Goal: Task Accomplishment & Management: Complete application form

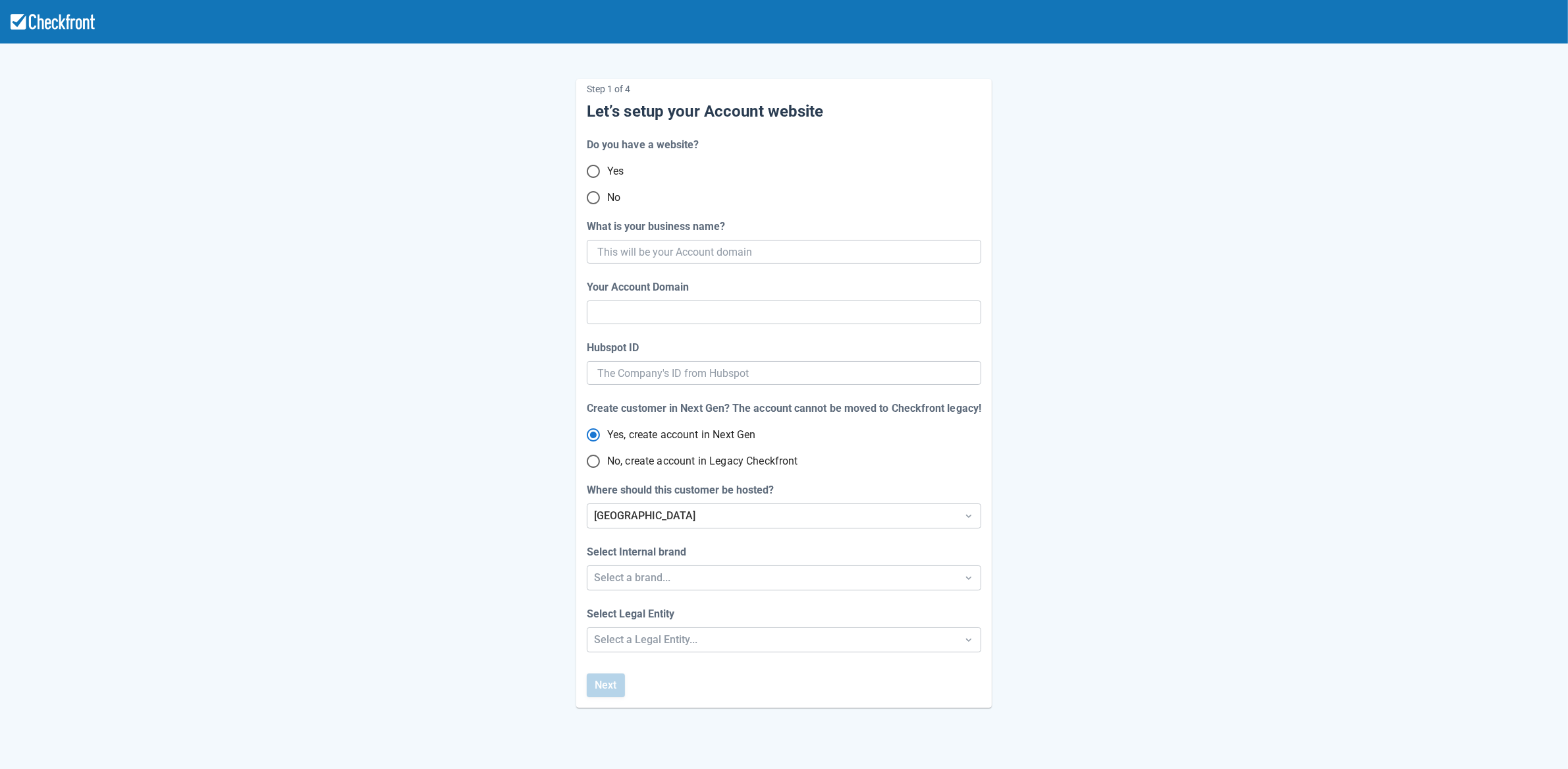
click at [593, 203] on input "No" at bounding box center [593, 197] width 27 height 27
radio input "true"
click at [663, 254] on input "What is your business name?" at bounding box center [783, 251] width 371 height 24
paste input "Gyuen-gcp-legacy-20250813-staging"
type input "Gyuen-gcp-legacy-20250813-staging"
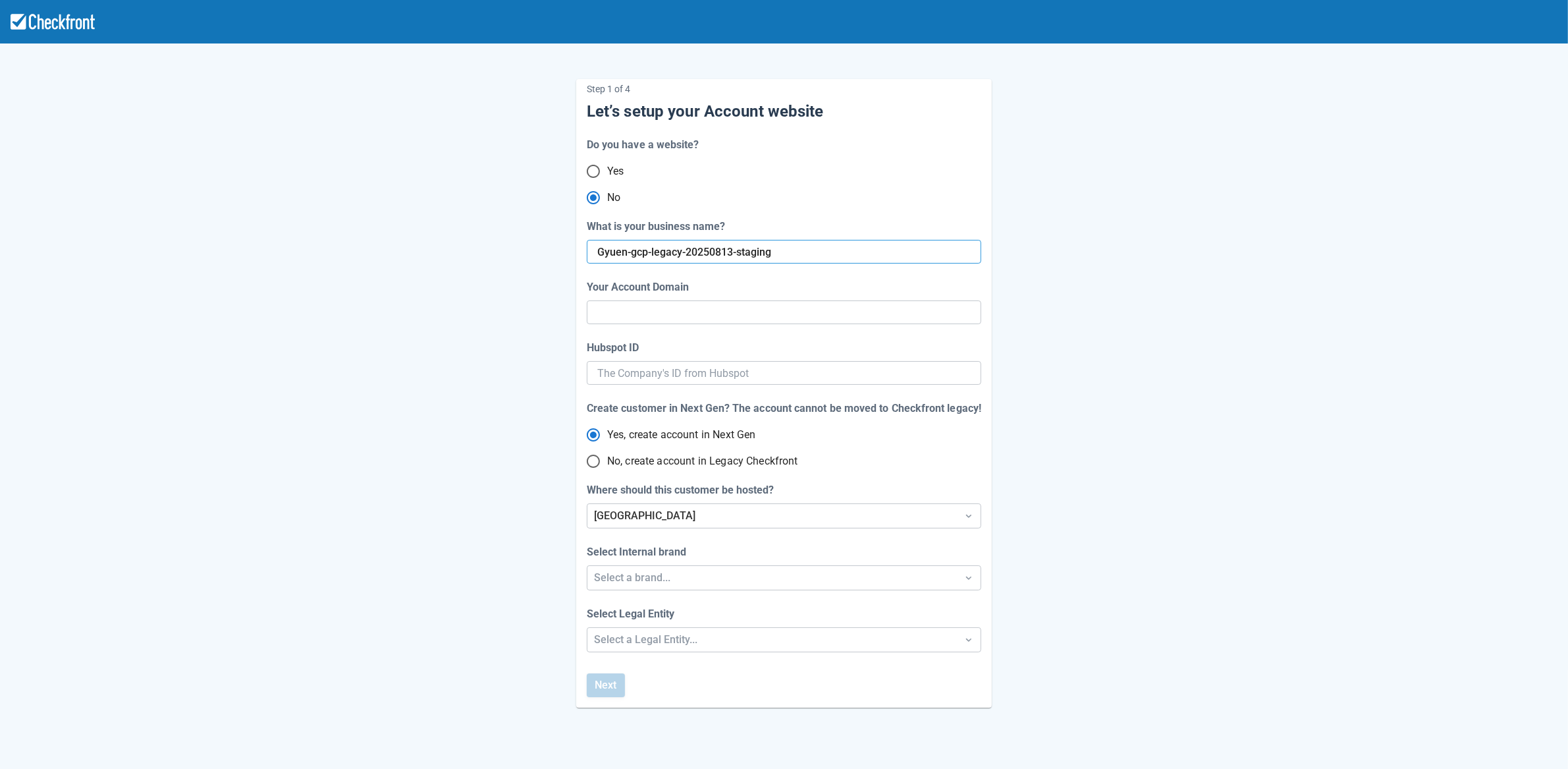
type input "gyuen-gcp-legacy-20250813-staging"
radio input "true"
click at [478, 372] on div "Step 1 of 4 Let’s setup your Account website Do you have a website? Yes No What…" at bounding box center [784, 383] width 751 height 650
click at [593, 465] on input "No, create account in Legacy Checkfront" at bounding box center [593, 461] width 27 height 27
radio input "true"
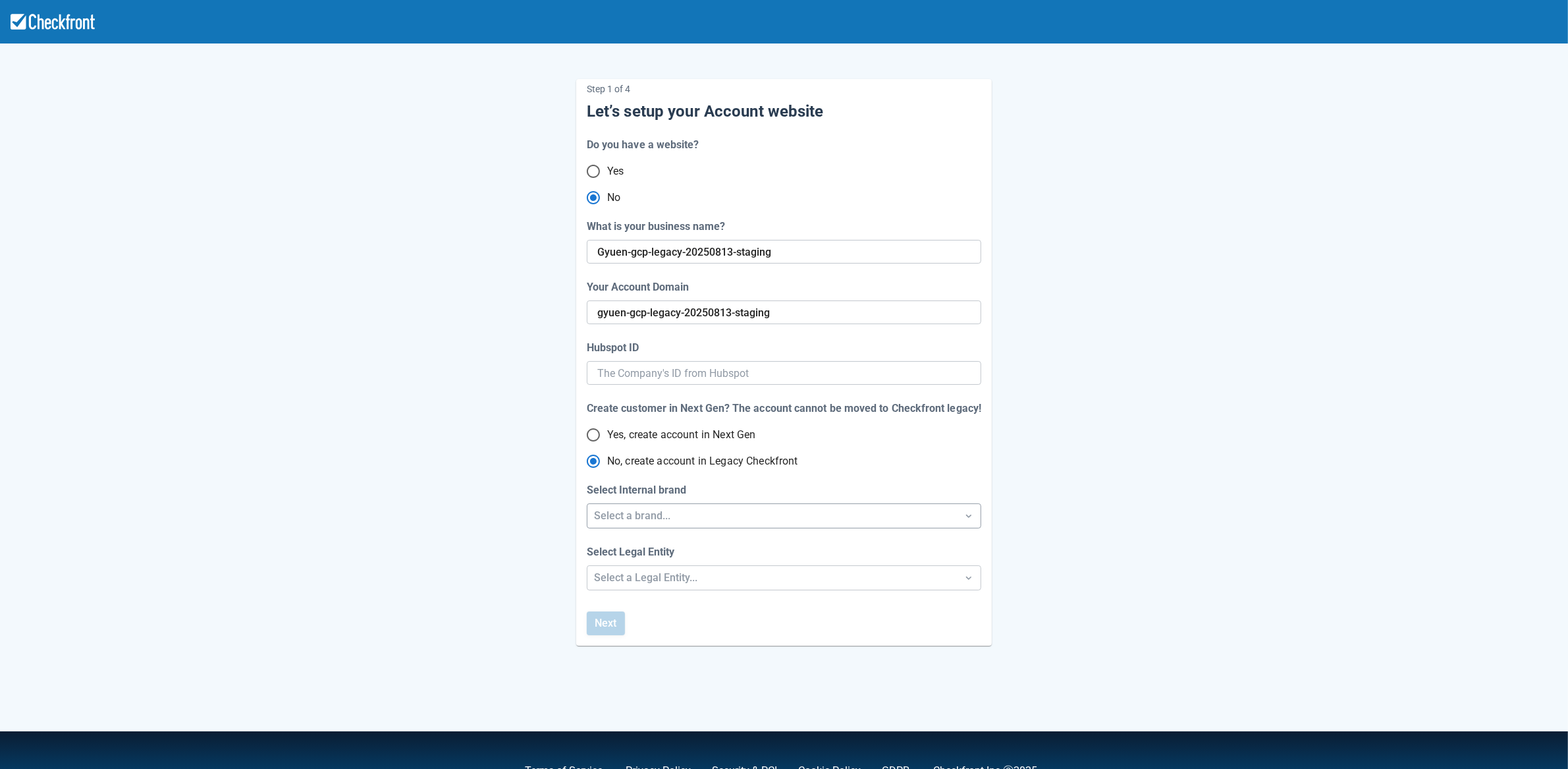
radio input "true"
click at [632, 524] on div "Select a brand..." at bounding box center [772, 515] width 369 height 24
click at [636, 559] on div "Checkfront" at bounding box center [784, 549] width 394 height 27
click at [636, 578] on div "Select a Legal Entity..." at bounding box center [772, 578] width 356 height 16
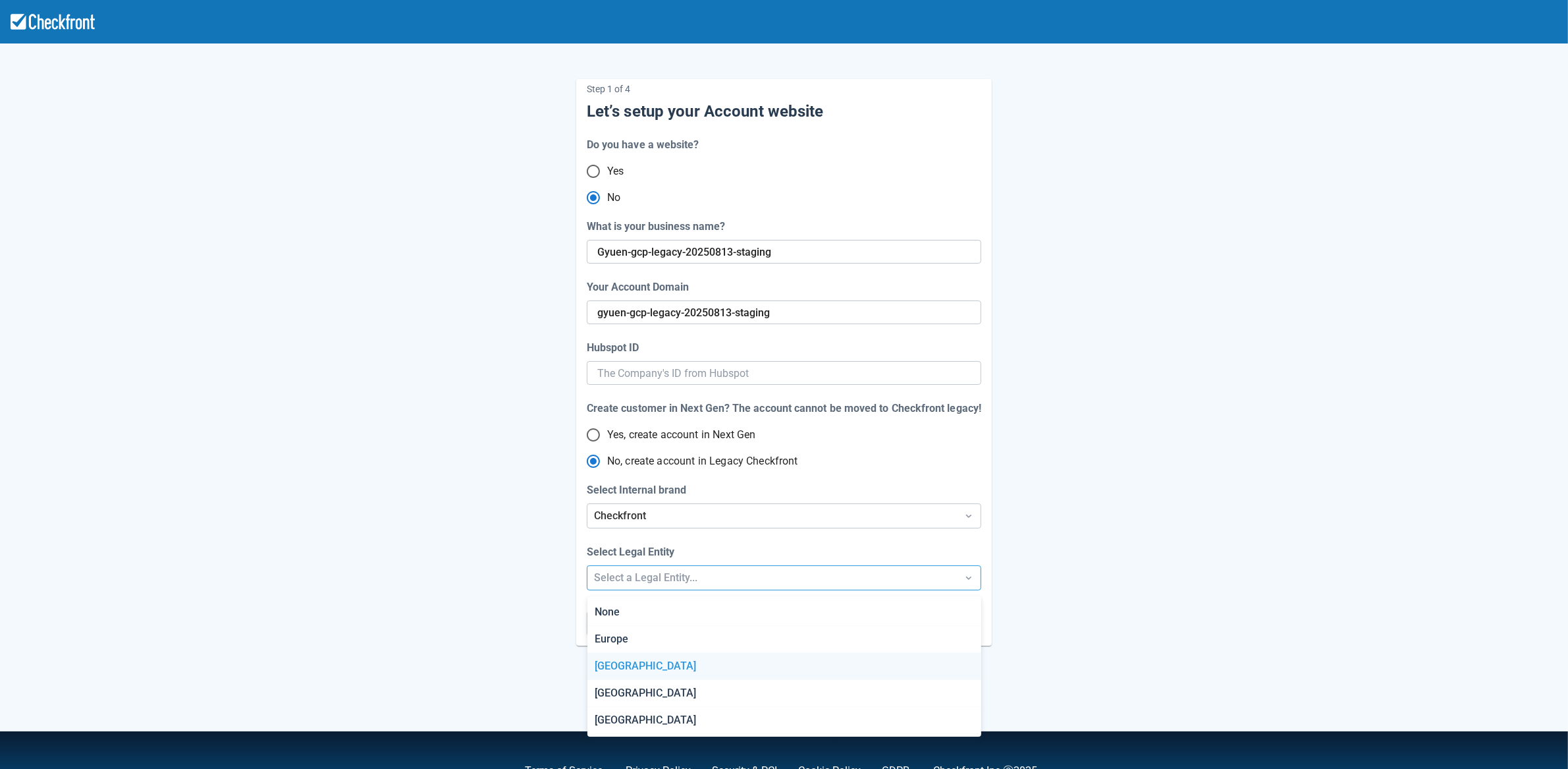
click at [629, 664] on div "[GEOGRAPHIC_DATA]" at bounding box center [784, 666] width 394 height 27
radio input "false"
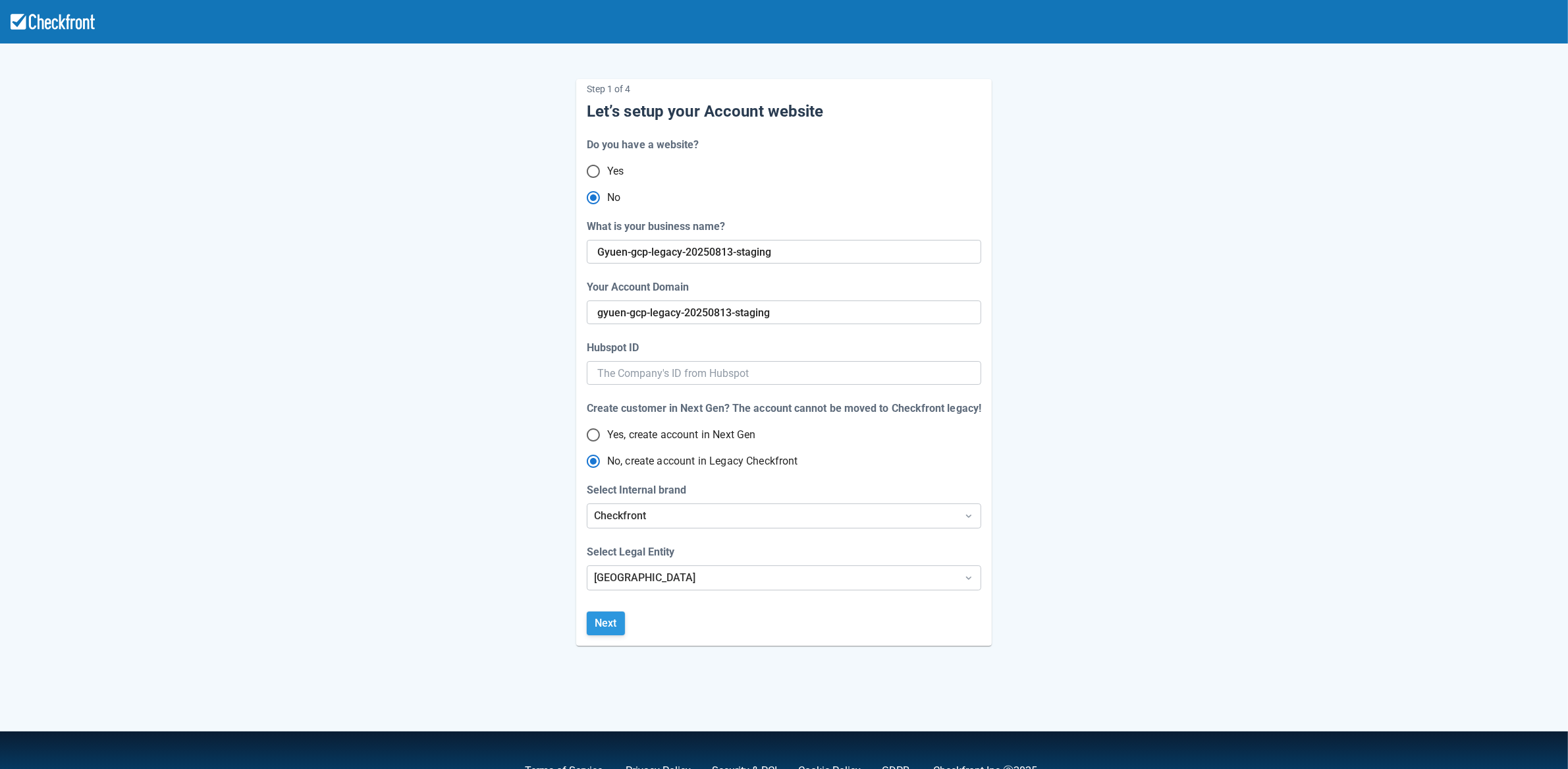
click at [605, 621] on button "Next" at bounding box center [606, 623] width 38 height 24
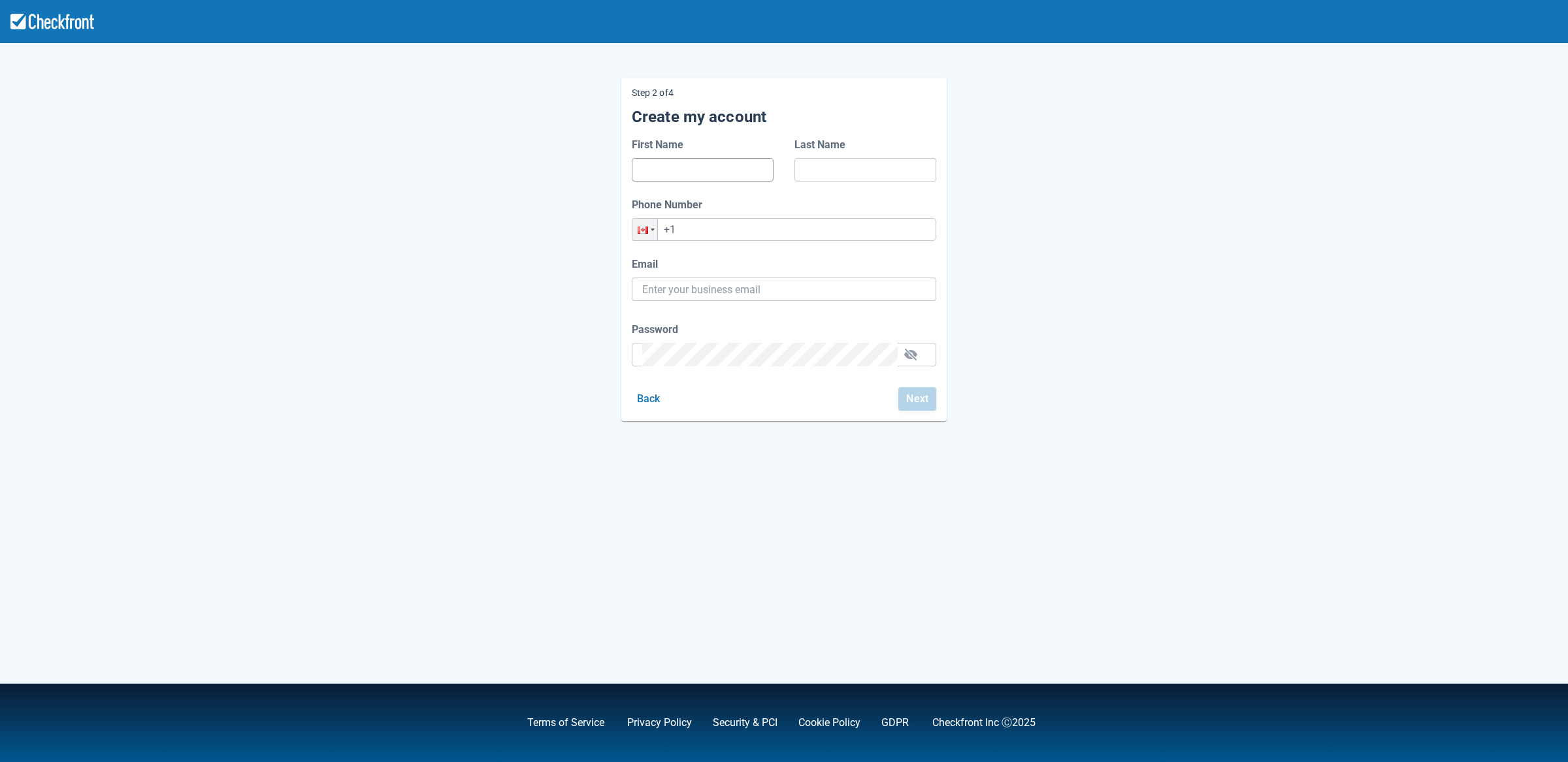
click at [693, 177] on input "First Name" at bounding box center [702, 169] width 121 height 24
type input "G"
type input "Y"
click at [699, 236] on input "+1" at bounding box center [784, 230] width 305 height 23
type input "[PHONE_NUMBER]"
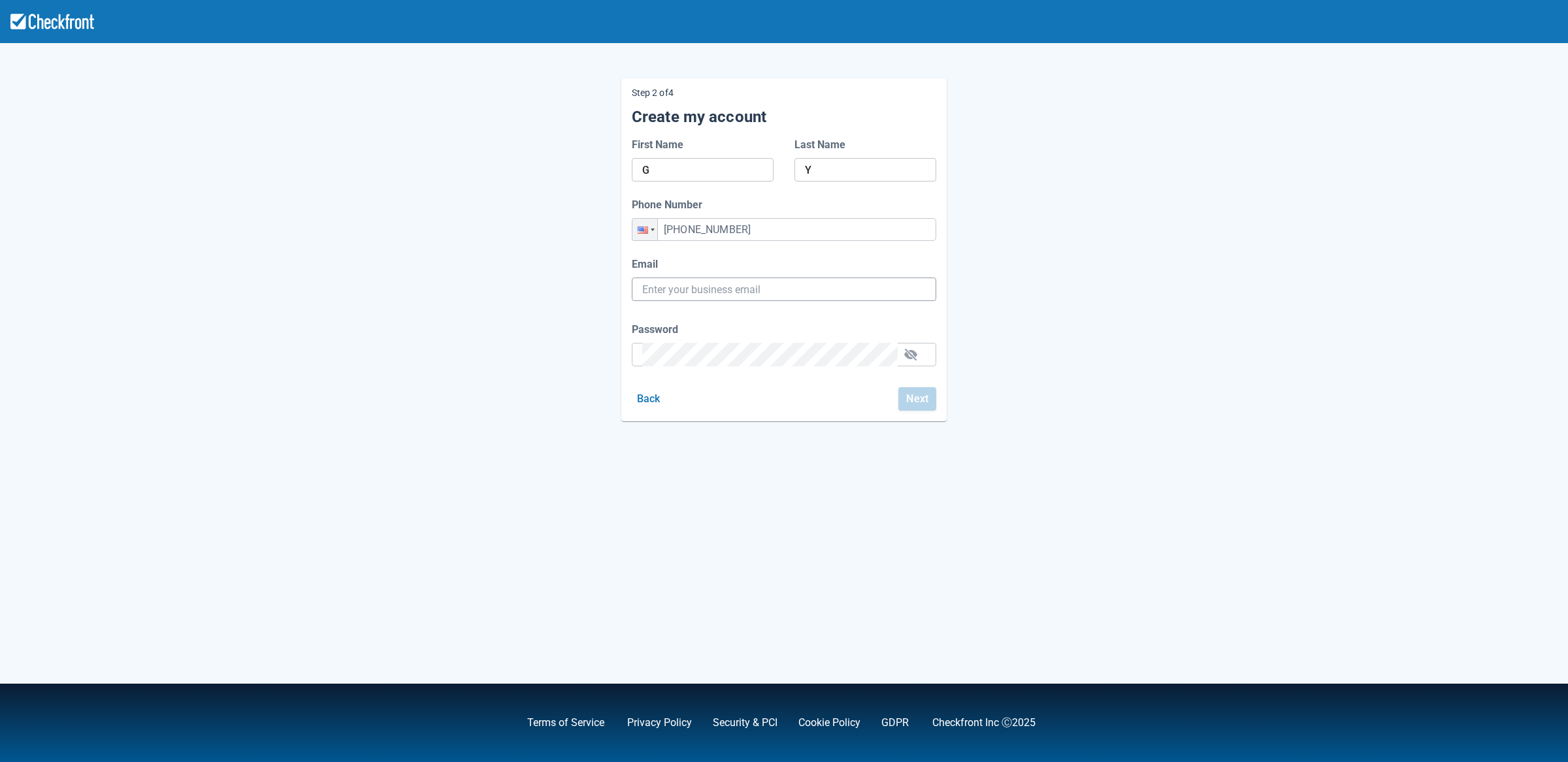
click at [707, 298] on input "Email" at bounding box center [784, 289] width 283 height 24
type input "[PERSON_NAME][EMAIL_ADDRESS][PERSON_NAME][DOMAIN_NAME]"
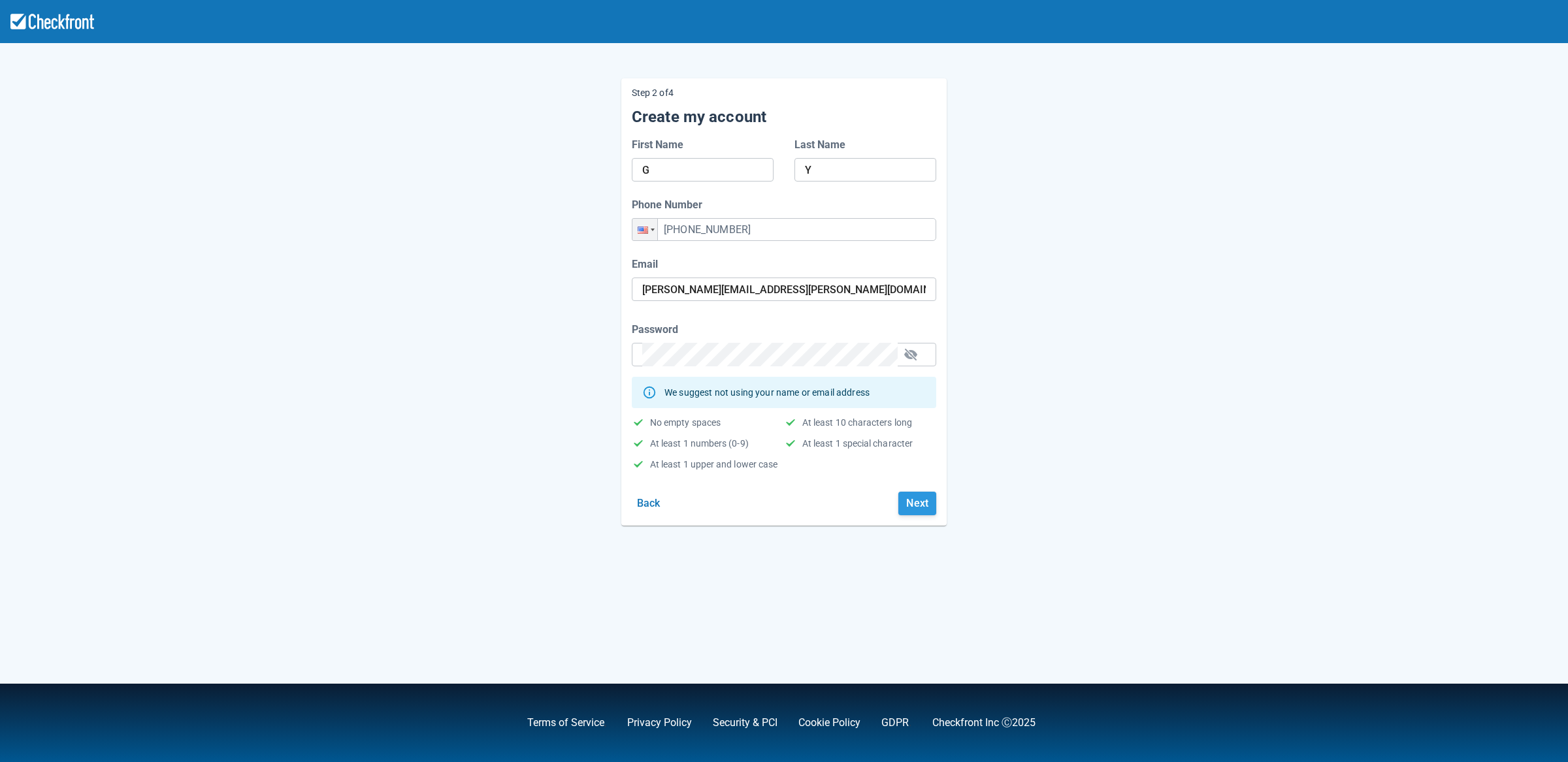
click at [908, 505] on button "Next" at bounding box center [917, 503] width 38 height 24
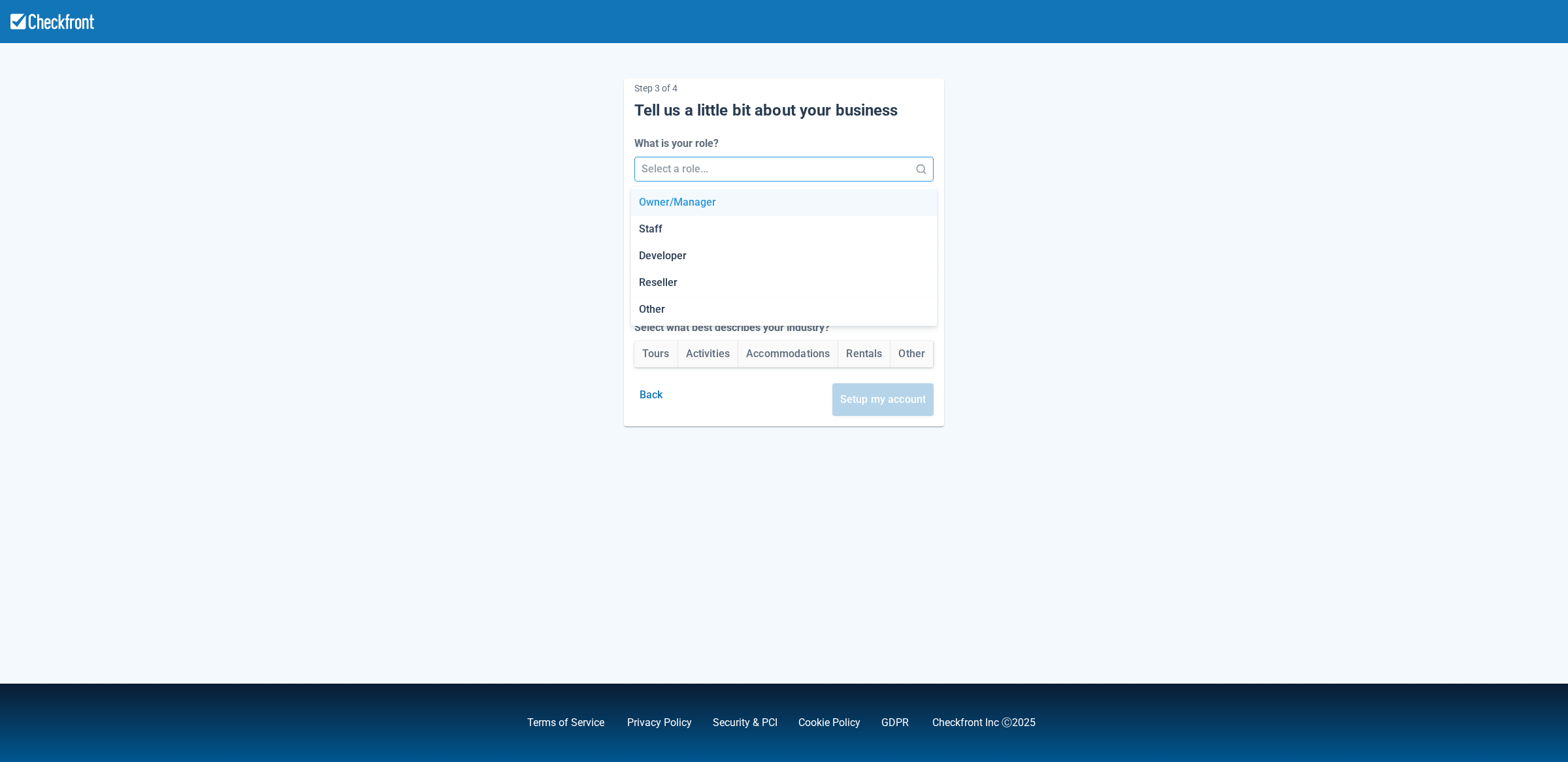
click at [689, 172] on div at bounding box center [772, 169] width 262 height 18
click at [683, 218] on div "Staff" at bounding box center [784, 229] width 306 height 27
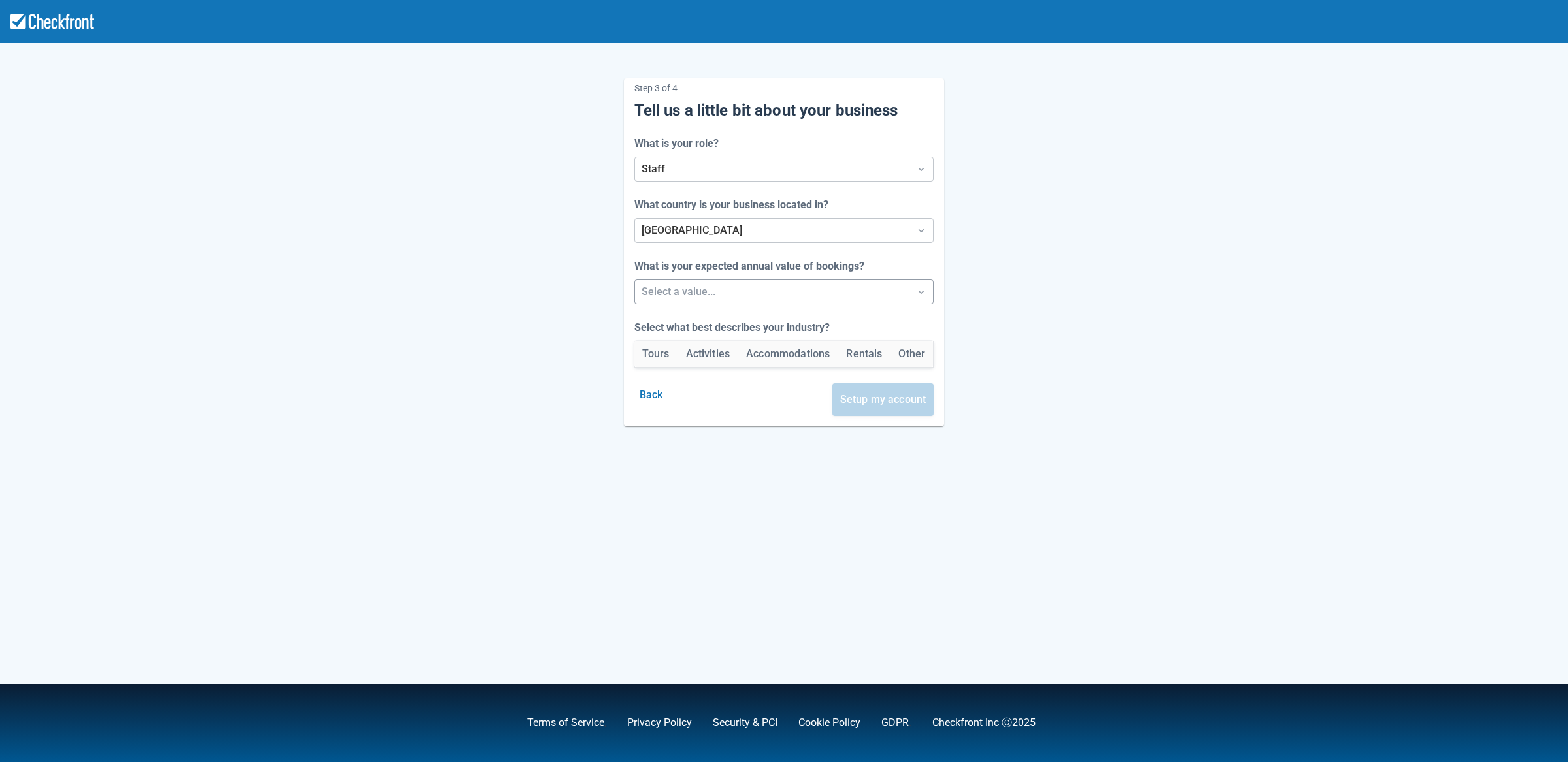
click at [681, 287] on div at bounding box center [772, 291] width 262 height 18
click at [681, 366] on div "Over $1m/yr" at bounding box center [784, 379] width 306 height 27
click at [892, 349] on button "Other" at bounding box center [912, 354] width 43 height 26
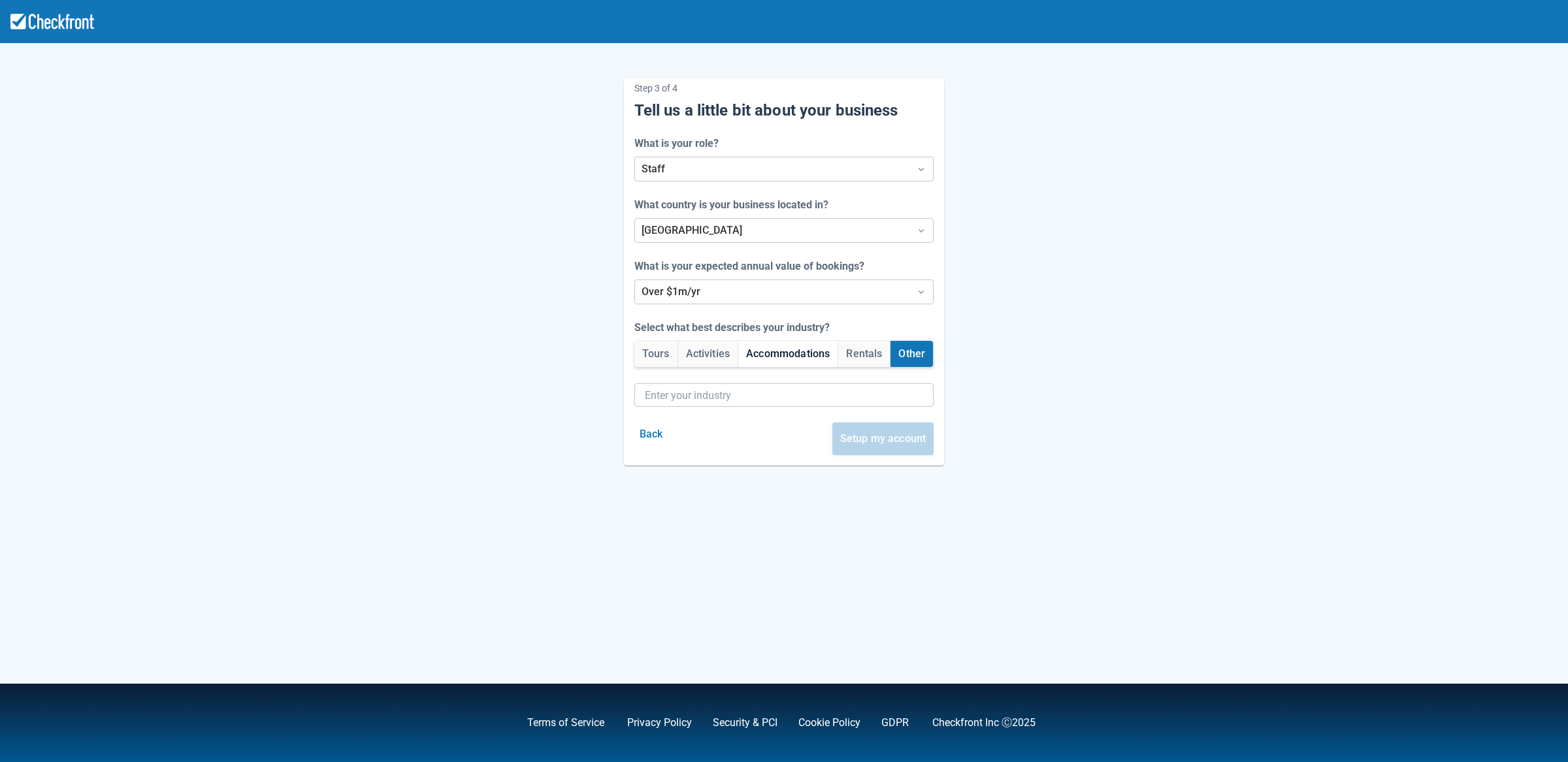
click at [796, 359] on button "Accommodations" at bounding box center [788, 354] width 99 height 26
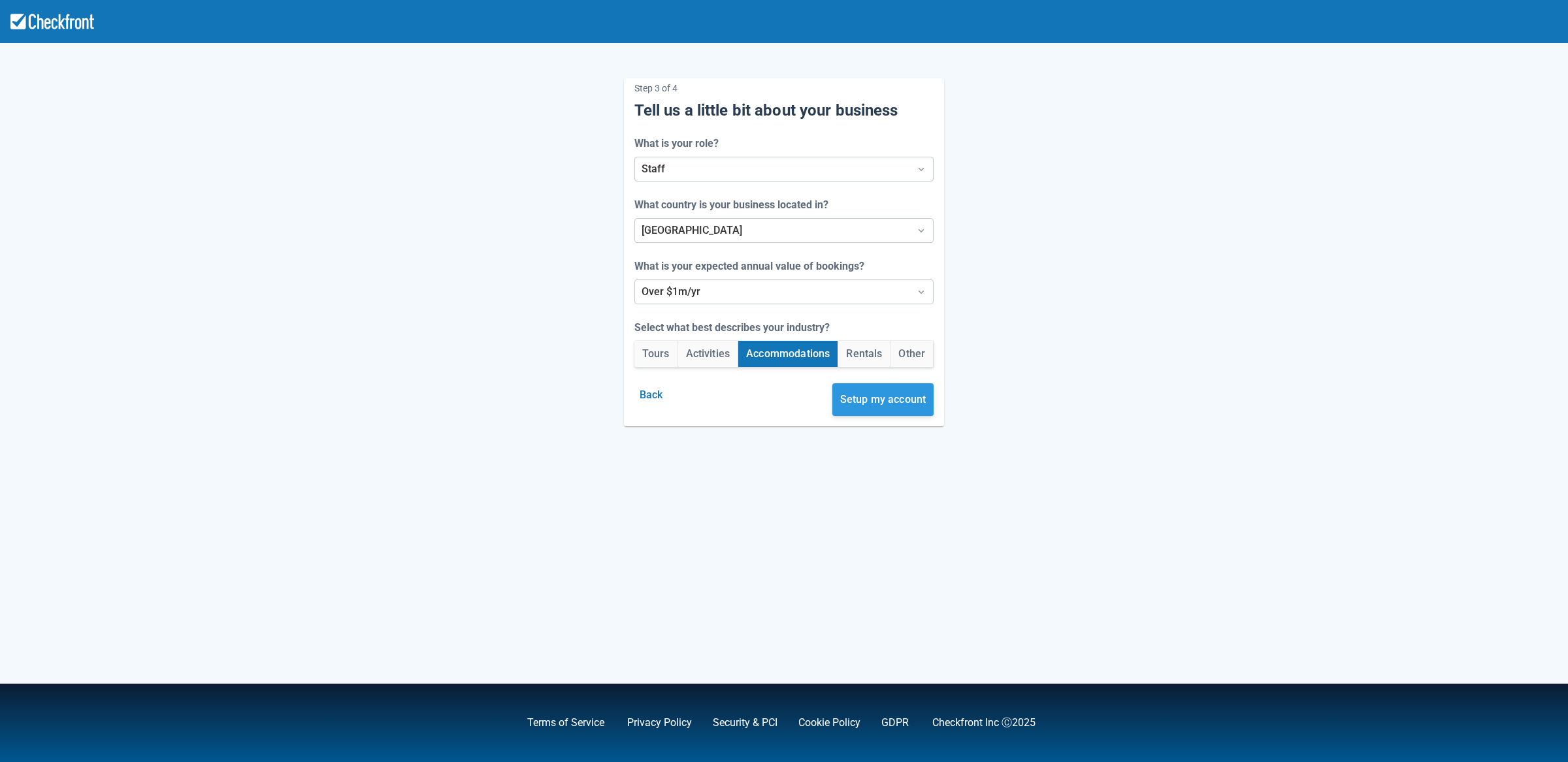
click at [866, 406] on button "Setup my account" at bounding box center [883, 400] width 102 height 33
